Goal: Find specific page/section: Find specific page/section

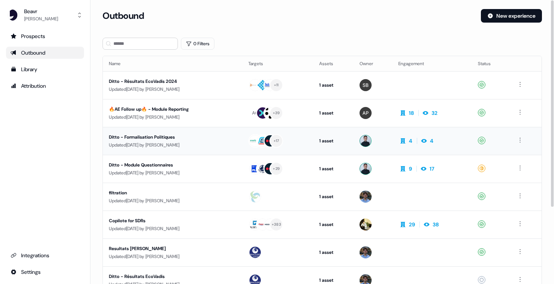
click at [153, 138] on div "Ditto - Formalisation Politiques" at bounding box center [172, 138] width 127 height 8
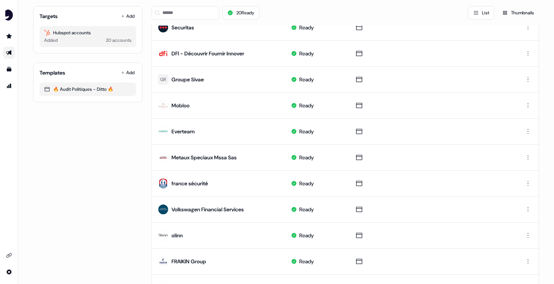
scroll to position [27, 0]
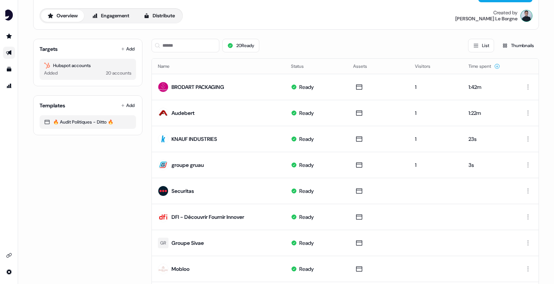
click at [176, 37] on div "20 Ready List Thumbnails" at bounding box center [346, 46] width 388 height 26
click at [177, 47] on input at bounding box center [186, 46] width 68 height 14
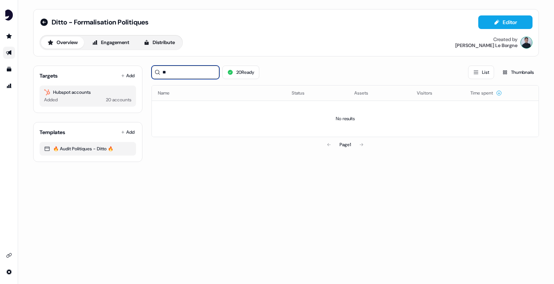
scroll to position [0, 0]
type input "*"
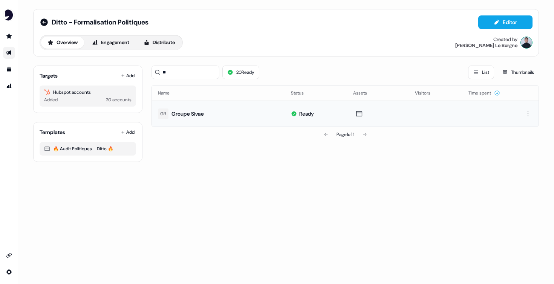
click at [198, 113] on div "Groupe Sivae" at bounding box center [188, 114] width 32 height 8
click at [189, 72] on input "**" at bounding box center [186, 73] width 68 height 14
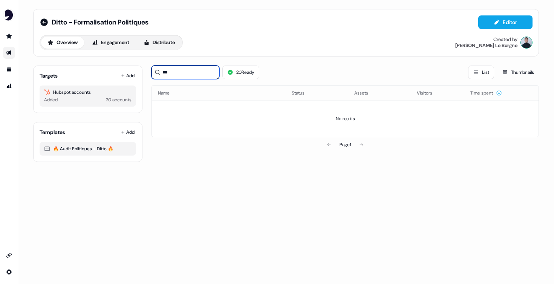
type input "****"
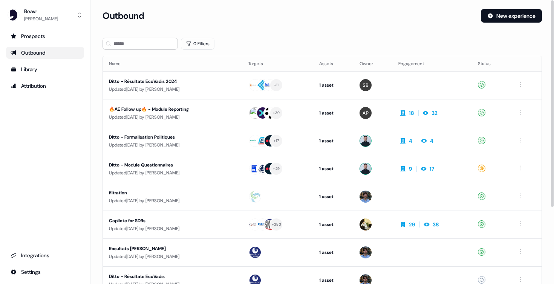
click at [138, 35] on section "Loading... Outbound New experience 0 Filters Name Targets Assets Owner Engageme…" at bounding box center [323, 199] width 464 height 381
click at [138, 50] on section "Loading... Outbound New experience 0 Filters Name Targets Assets Owner Engageme…" at bounding box center [323, 199] width 464 height 381
click at [141, 45] on input at bounding box center [140, 44] width 75 height 12
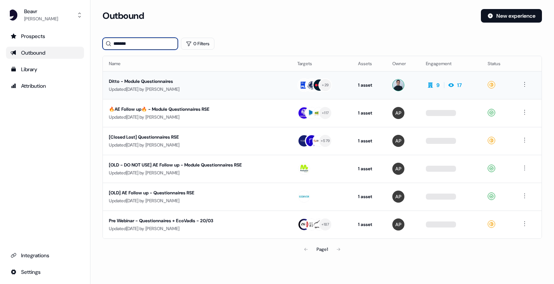
type input "*******"
click at [160, 79] on div "Ditto - Module Questionnaires" at bounding box center [178, 82] width 139 height 8
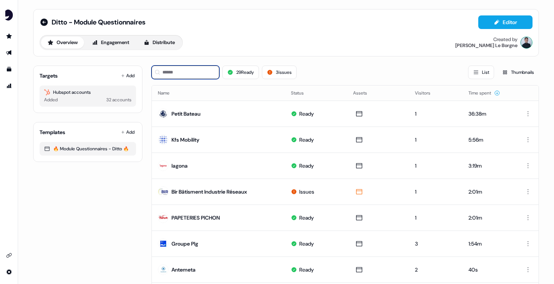
click at [173, 75] on input at bounding box center [186, 73] width 68 height 14
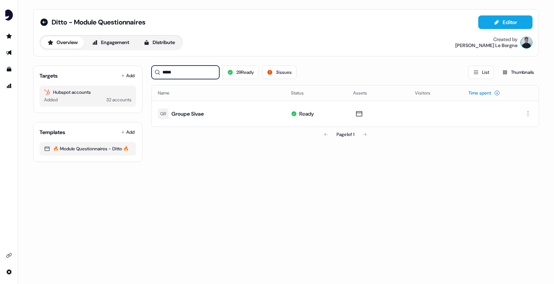
type input "*****"
click at [500, 95] on icon at bounding box center [498, 93] width 6 height 6
click at [497, 93] on icon at bounding box center [498, 93] width 6 height 6
click at [533, 118] on div at bounding box center [526, 113] width 13 height 9
click at [530, 115] on html "For the best experience switch devices to a bigger screen. Go to [DOMAIN_NAME] …" at bounding box center [277, 142] width 554 height 284
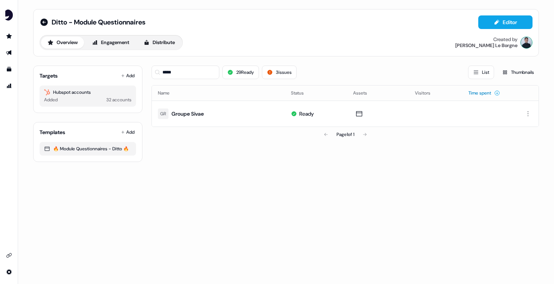
click at [223, 258] on div "Ditto - Module Questionnaires Editor Overview Engagement Distribute Created by …" at bounding box center [286, 142] width 536 height 284
click at [11, 15] on img "side nav menu" at bounding box center [9, 15] width 12 height 12
